Goal: Register for event/course

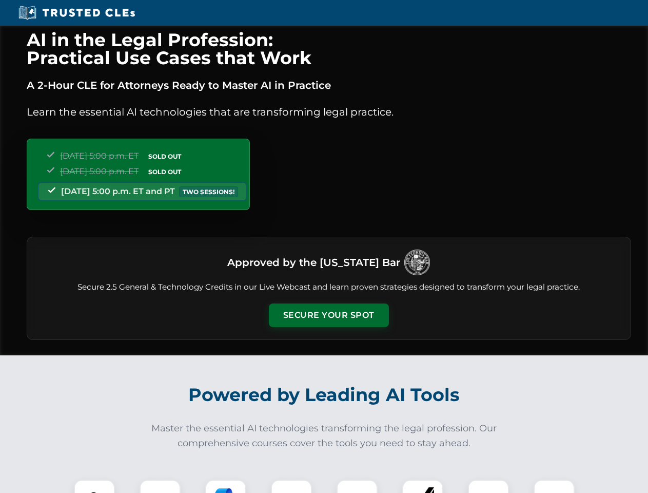
click at [328, 315] on button "Secure Your Spot" at bounding box center [329, 315] width 120 height 24
click at [94, 486] on img at bounding box center [95, 500] width 30 height 30
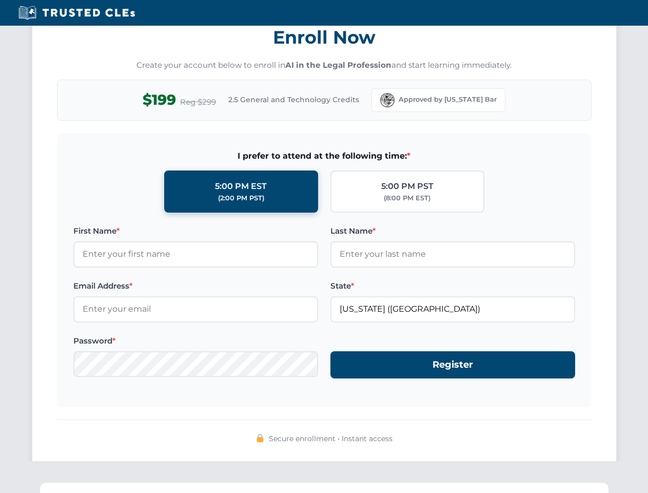
scroll to position [1007, 0]
